Goal: Navigation & Orientation: Understand site structure

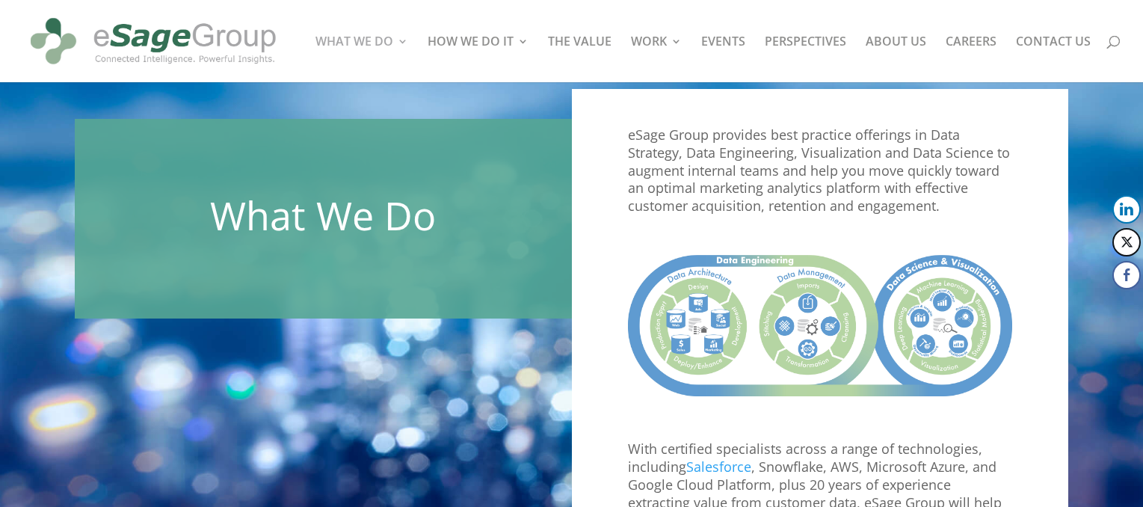
scroll to position [24, 0]
click at [207, 40] on img at bounding box center [153, 41] width 256 height 70
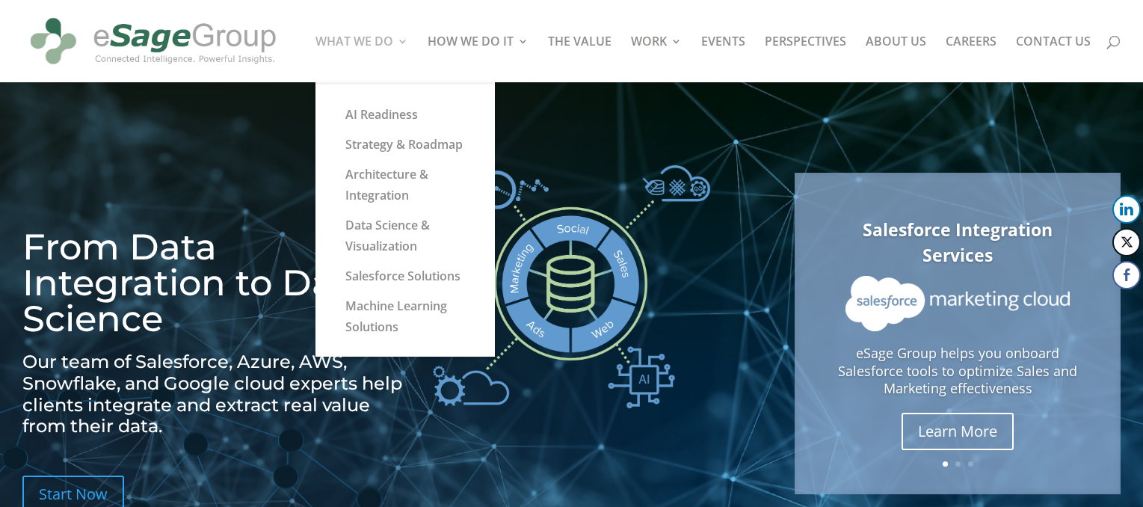
click at [375, 52] on link "WHAT WE DO" at bounding box center [361, 59] width 93 height 46
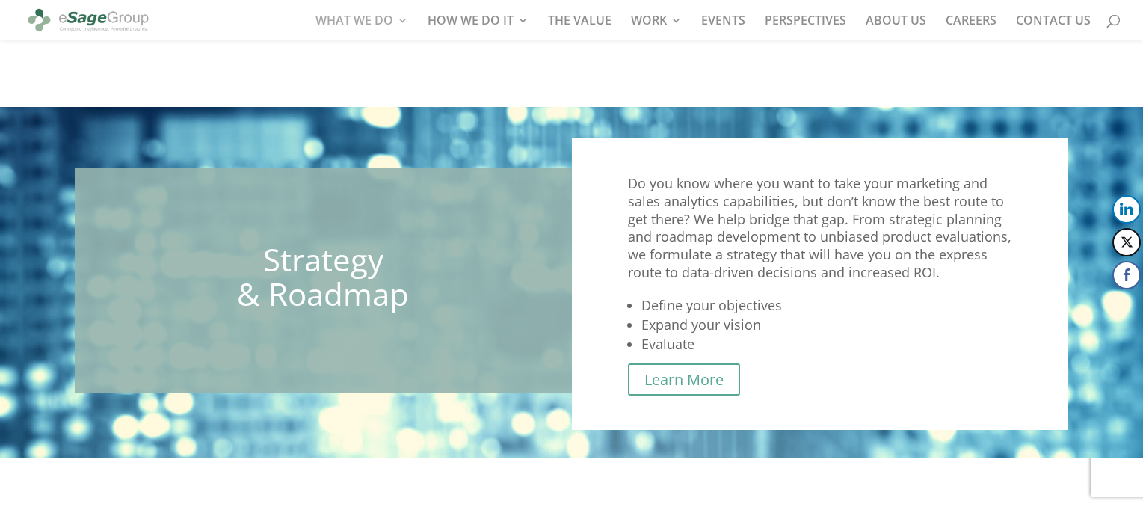
scroll to position [1192, 0]
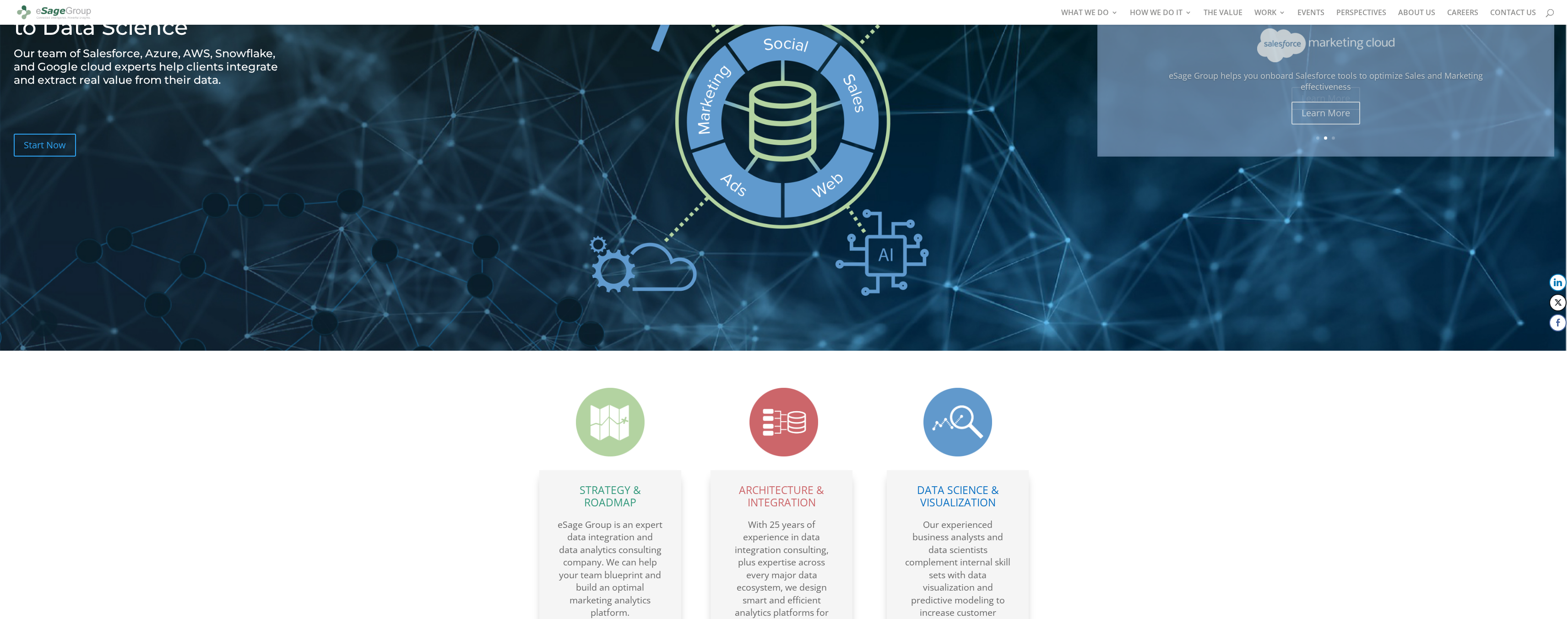
scroll to position [115, 0]
